Goal: Navigation & Orientation: Understand site structure

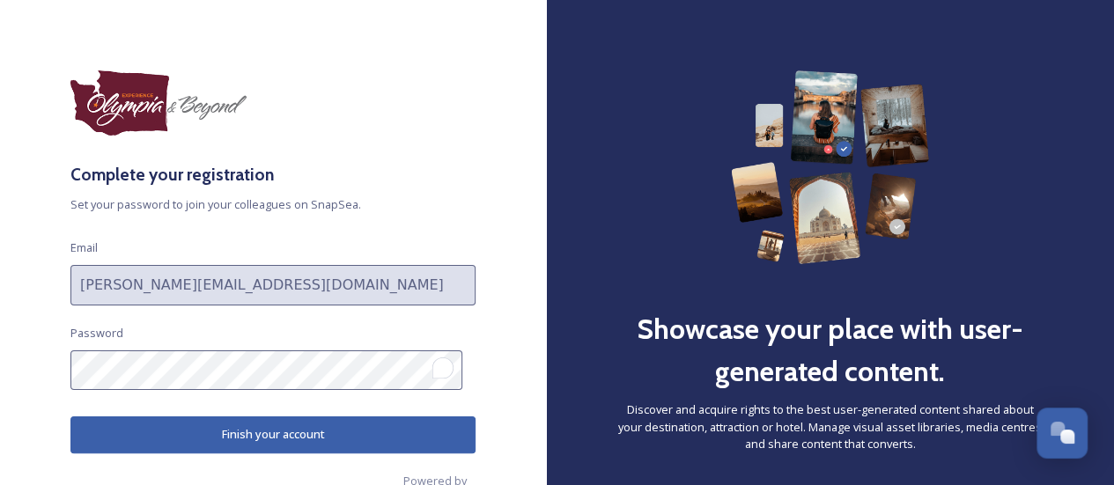
click at [249, 432] on button "Finish your account" at bounding box center [272, 435] width 405 height 36
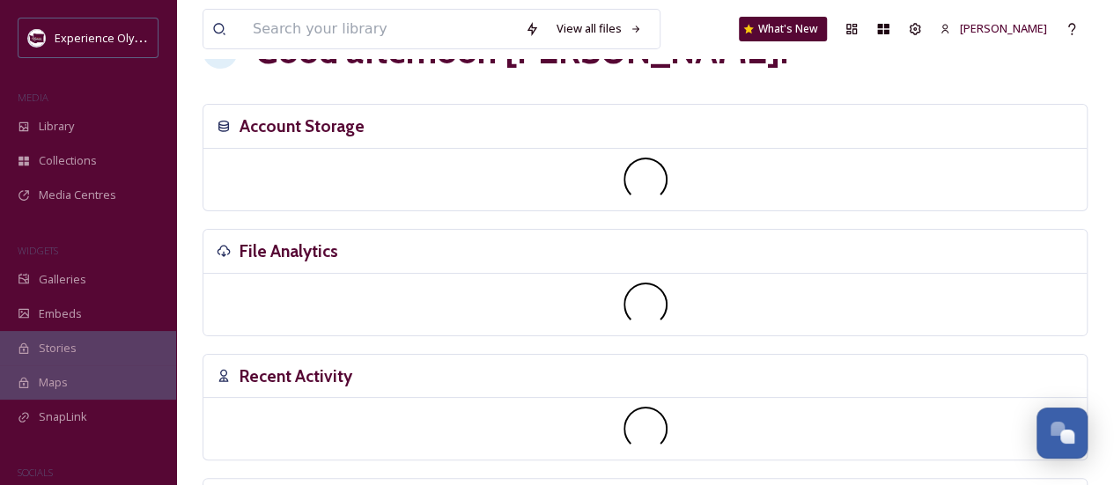
scroll to position [88, 0]
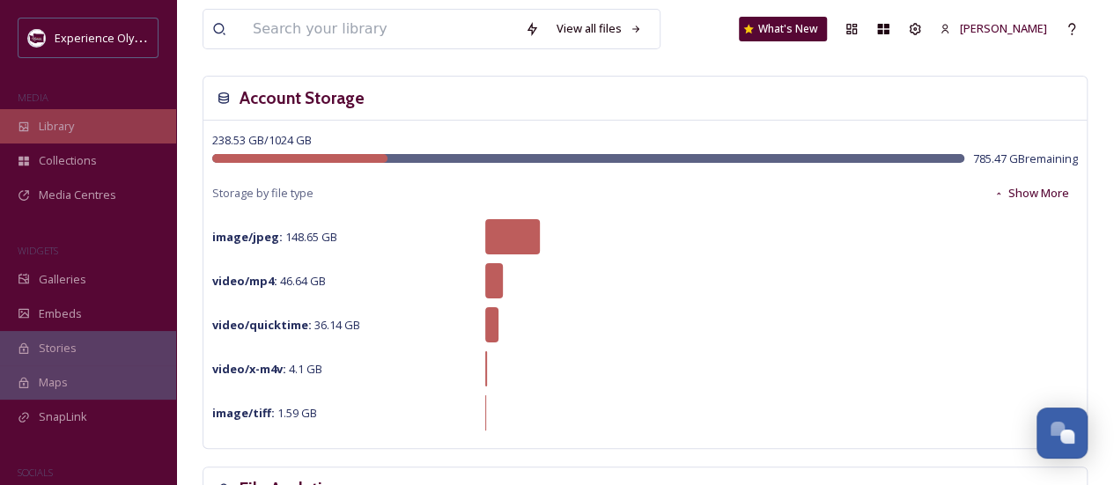
click at [65, 133] on span "Library" at bounding box center [56, 126] width 35 height 17
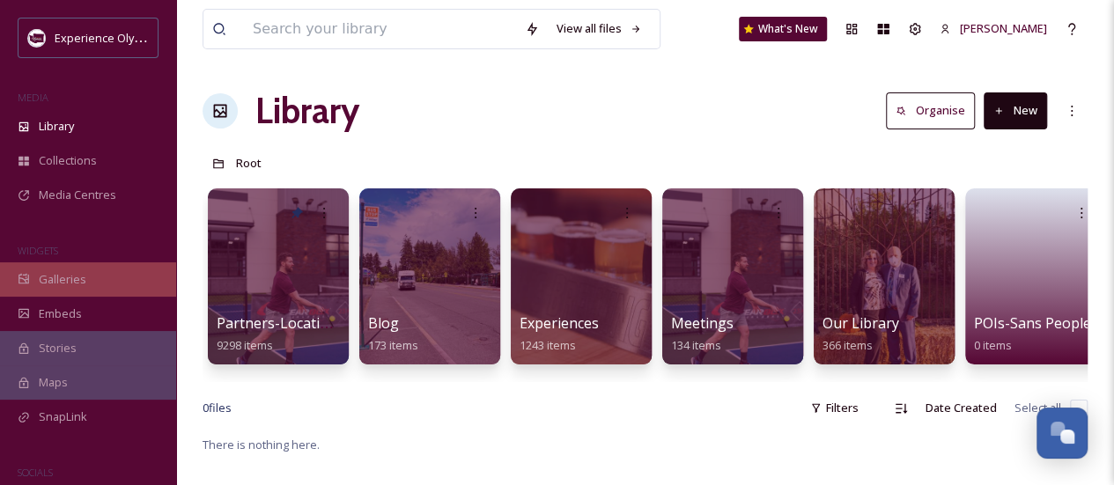
click at [62, 283] on span "Galleries" at bounding box center [63, 279] width 48 height 17
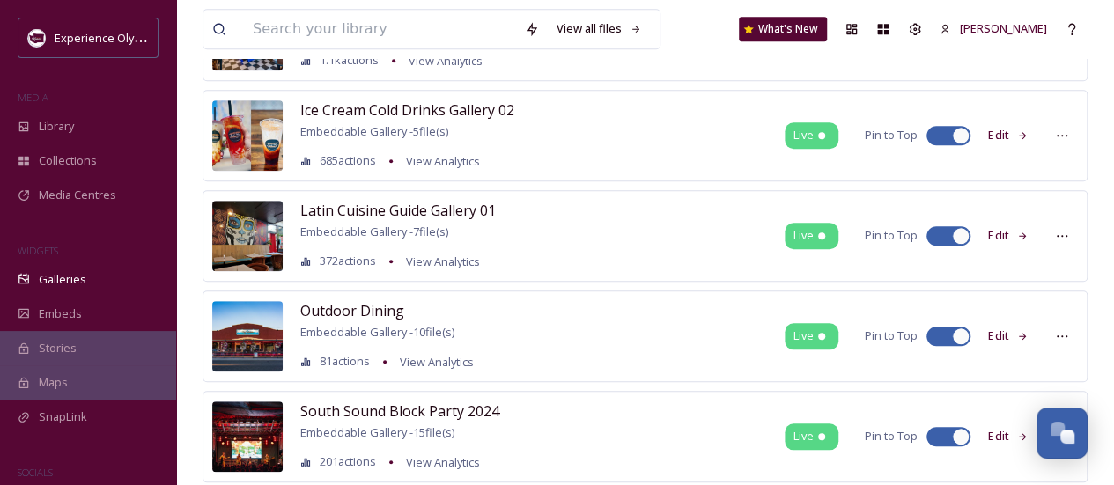
scroll to position [705, 0]
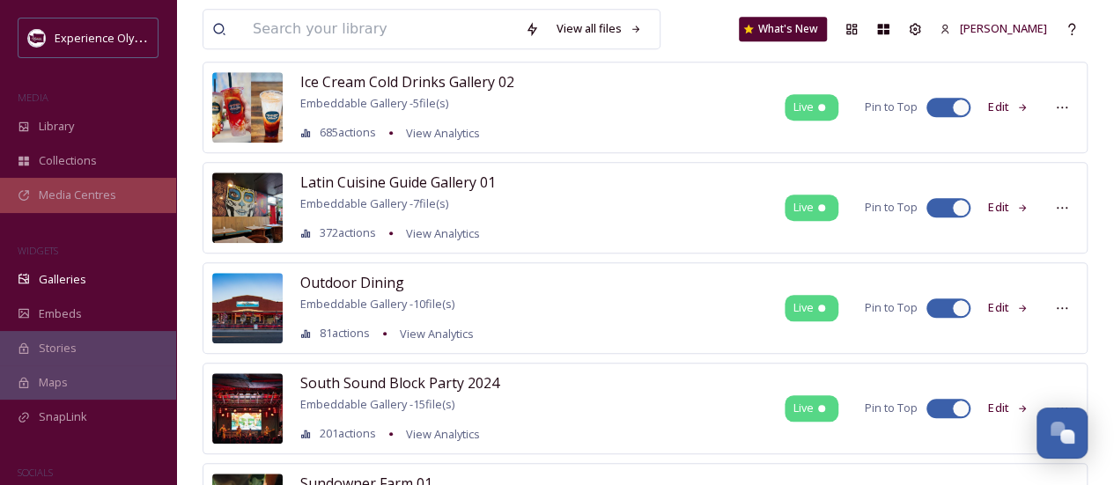
click at [87, 188] on span "Media Centres" at bounding box center [77, 195] width 77 height 17
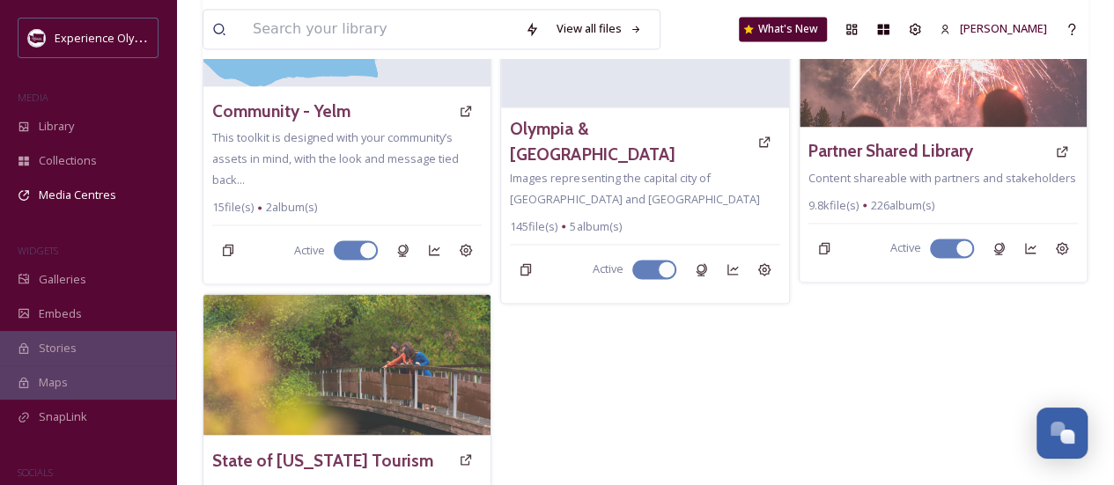
scroll to position [1236, 0]
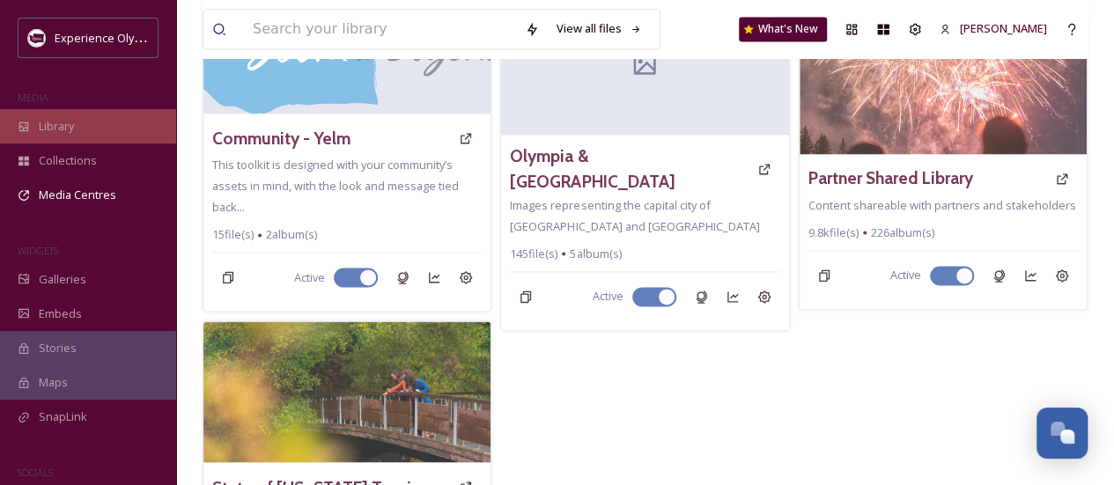
click at [58, 122] on span "Library" at bounding box center [56, 126] width 35 height 17
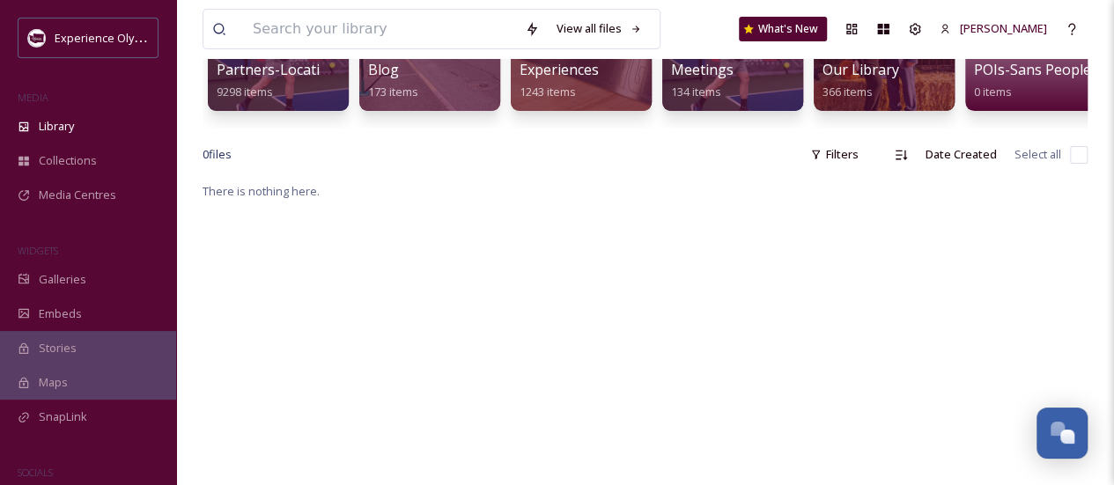
scroll to position [352, 0]
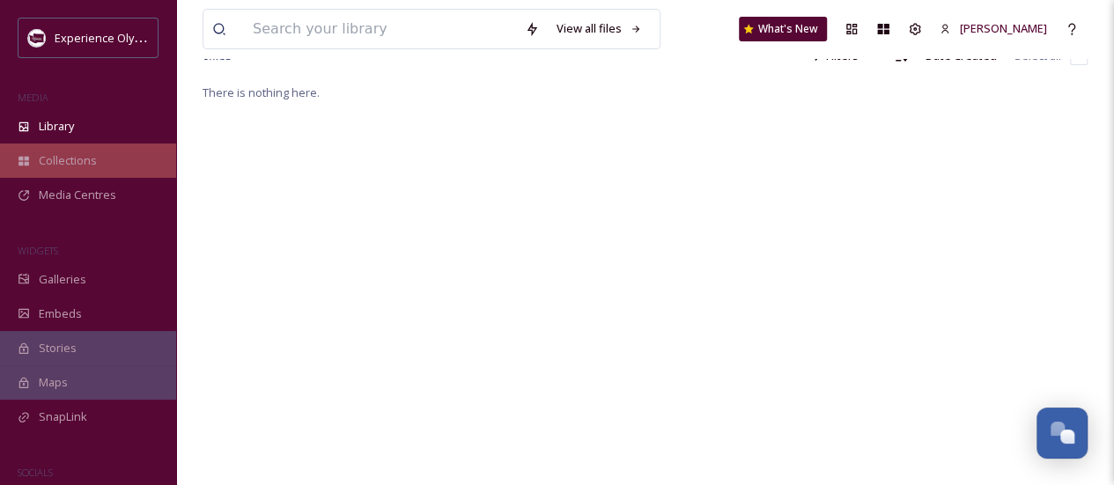
click at [73, 165] on span "Collections" at bounding box center [68, 160] width 58 height 17
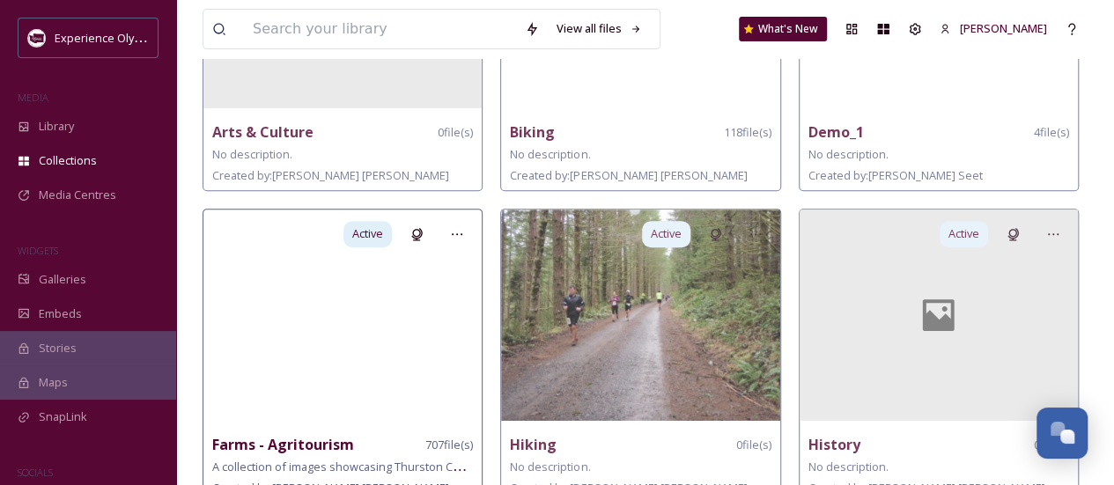
scroll to position [197, 0]
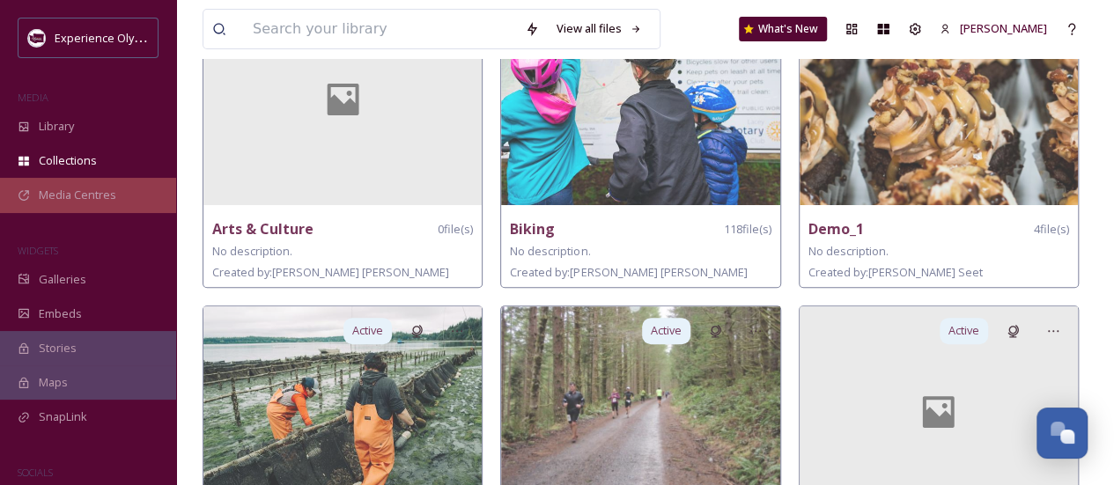
click at [88, 189] on span "Media Centres" at bounding box center [77, 195] width 77 height 17
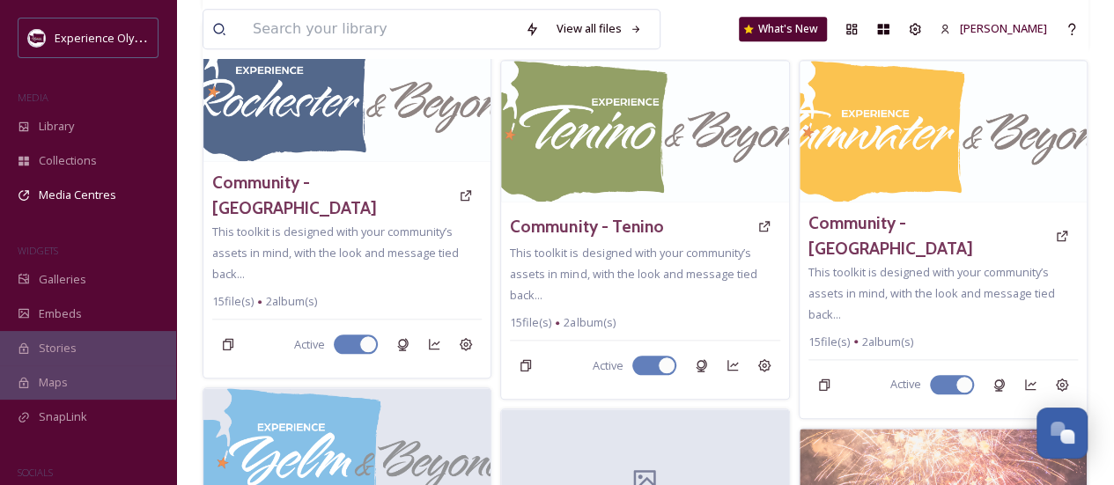
scroll to position [1057, 0]
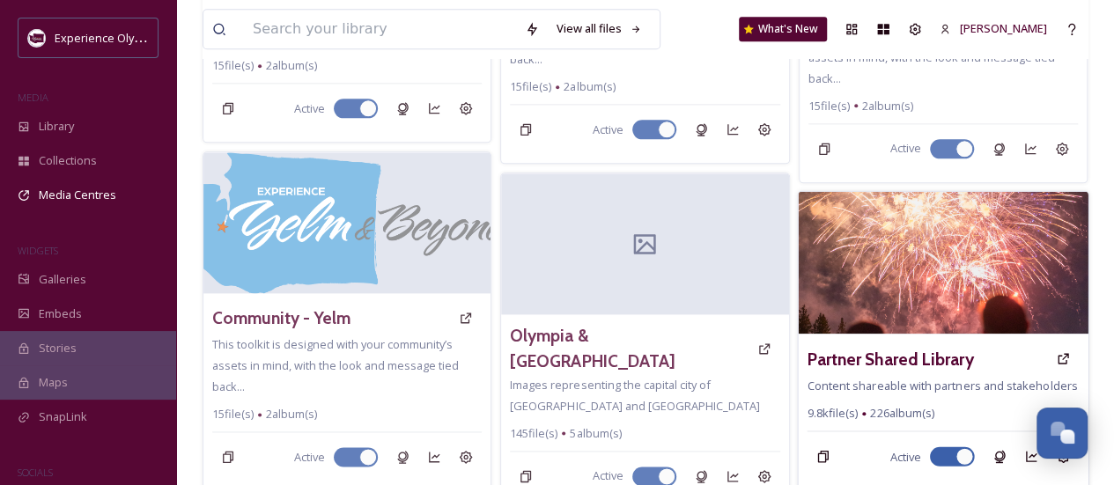
click at [978, 223] on img at bounding box center [943, 262] width 291 height 143
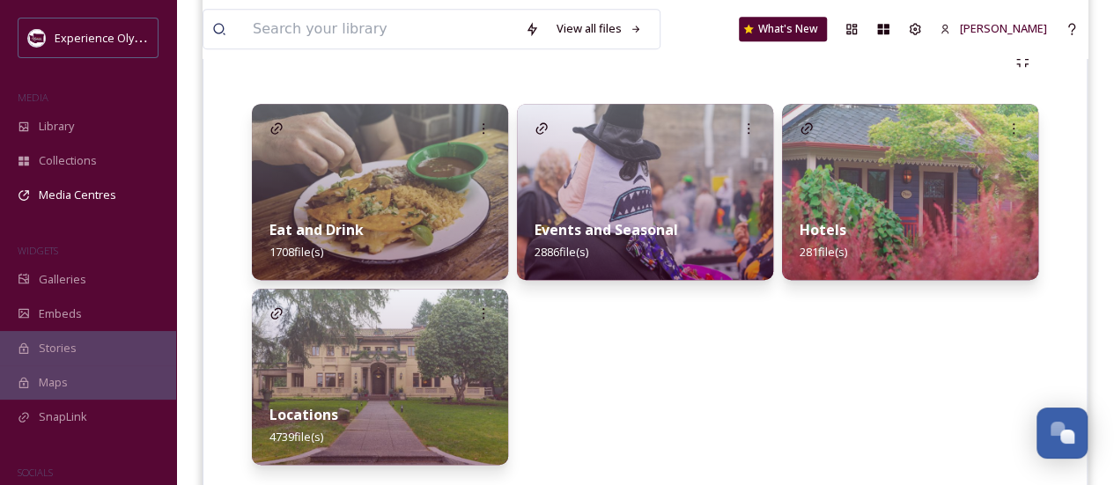
scroll to position [440, 0]
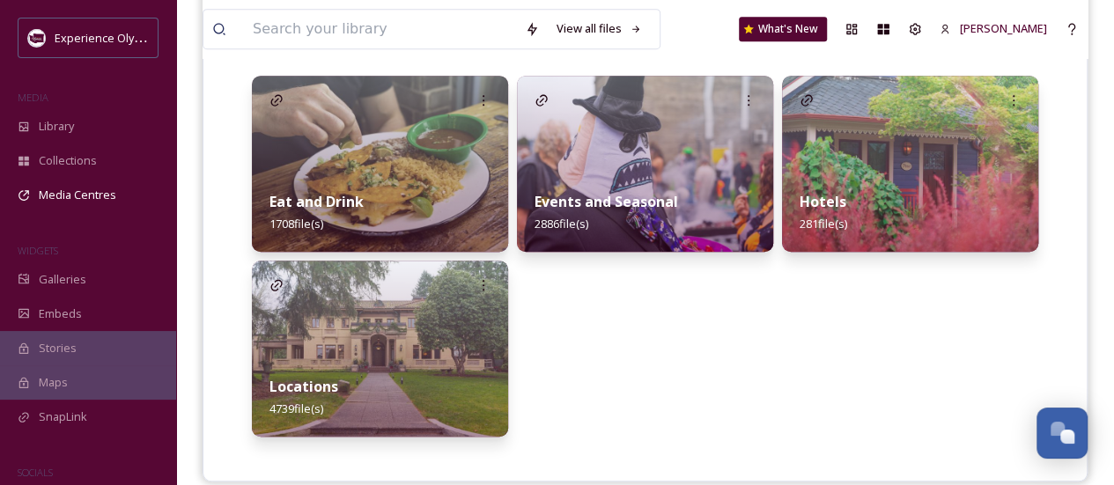
click at [392, 344] on img at bounding box center [380, 349] width 256 height 176
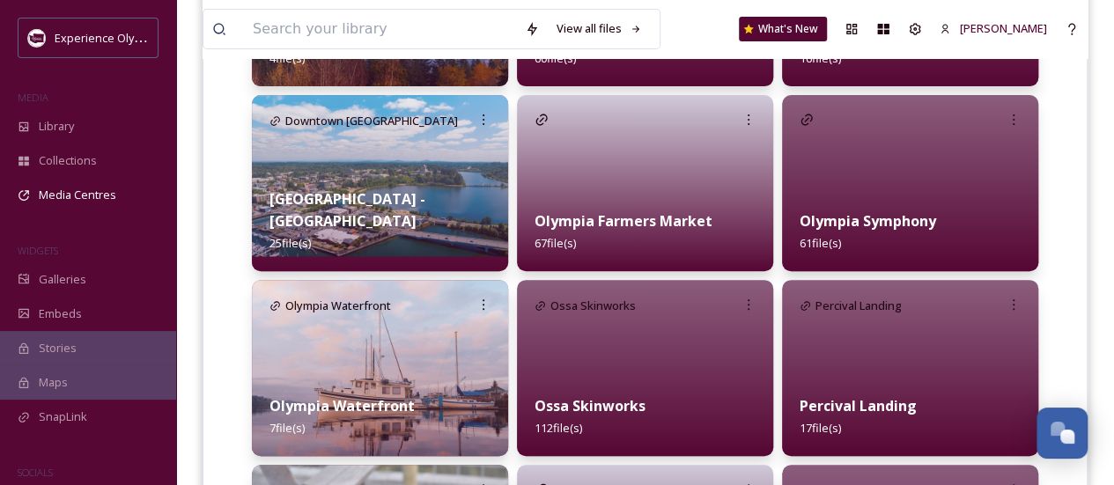
scroll to position [3644, 0]
